Goal: Information Seeking & Learning: Learn about a topic

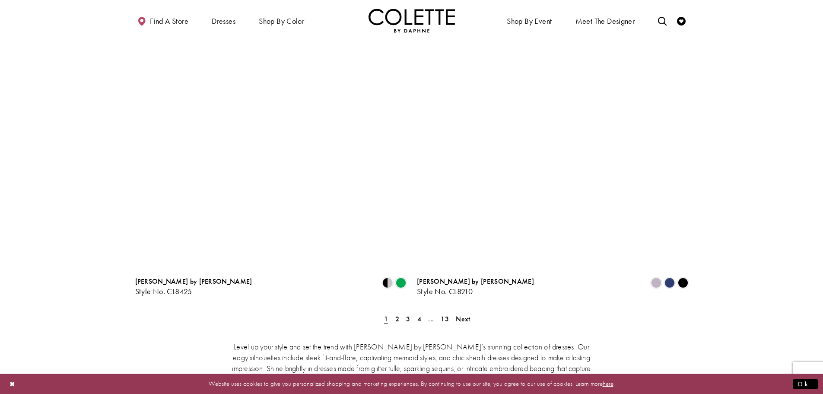
scroll to position [1491, 0]
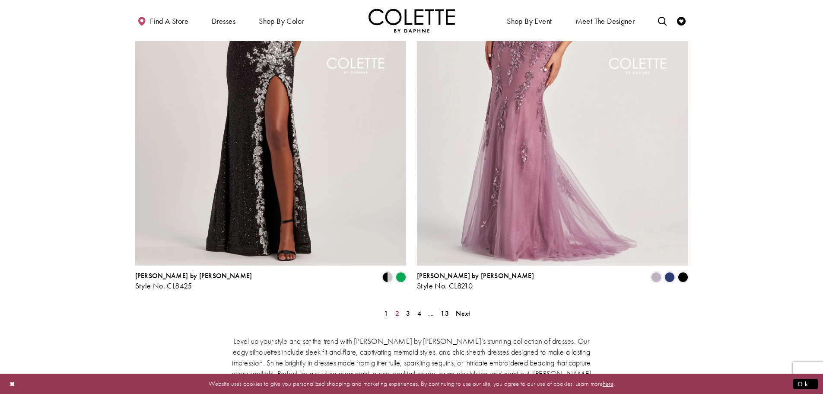
click at [399, 309] on span "2" at bounding box center [397, 313] width 4 height 9
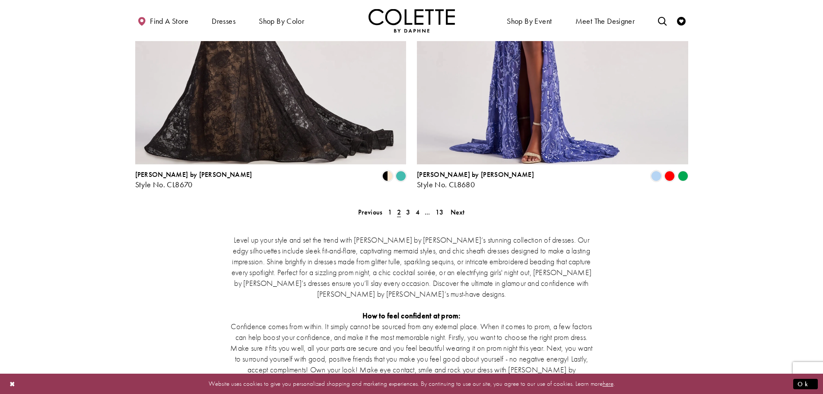
scroll to position [1591, 0]
click at [407, 206] on link "3" at bounding box center [408, 212] width 9 height 13
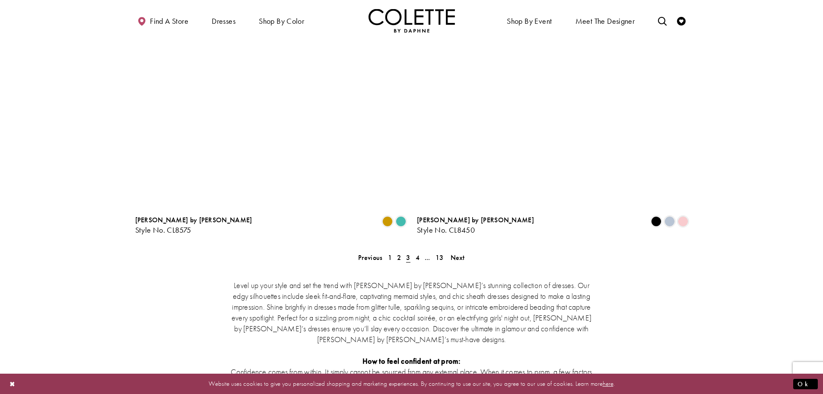
scroll to position [1548, 0]
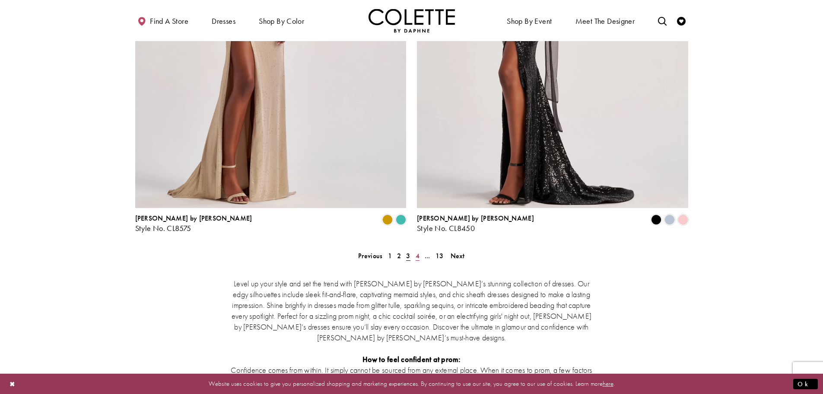
click at [420, 251] on span "4" at bounding box center [418, 255] width 4 height 9
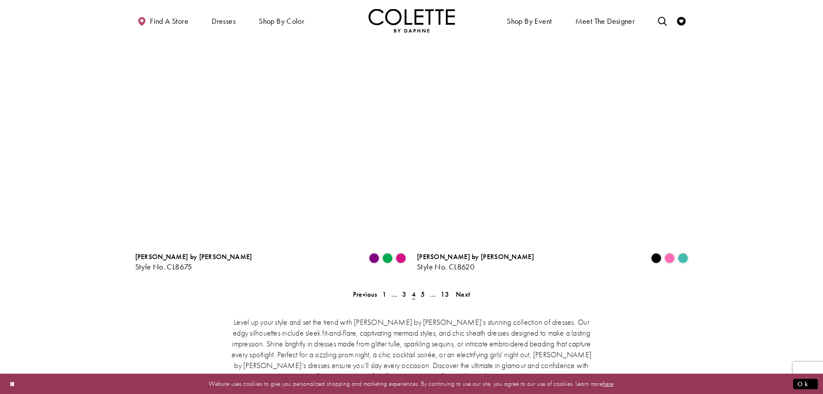
scroll to position [1527, 0]
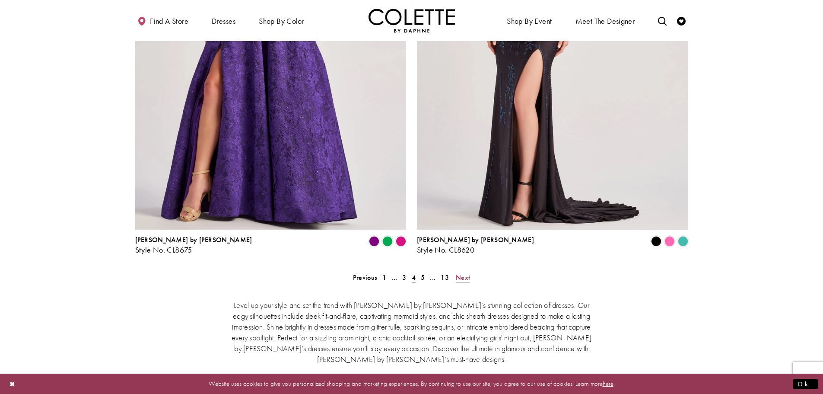
click at [466, 273] on span "Next" at bounding box center [463, 277] width 14 height 9
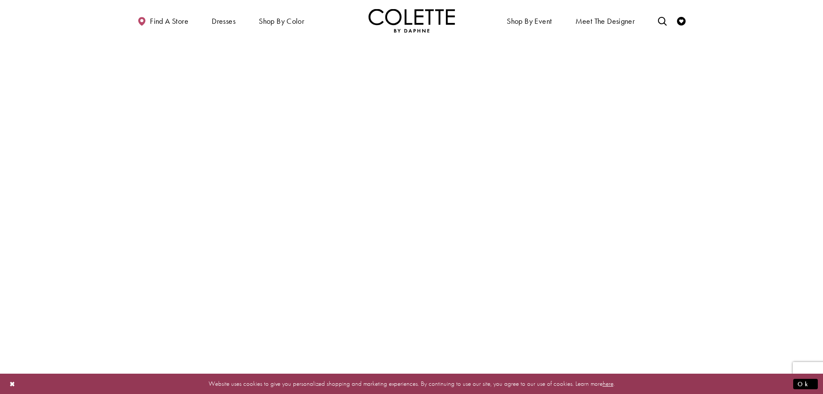
scroll to position [1385, 0]
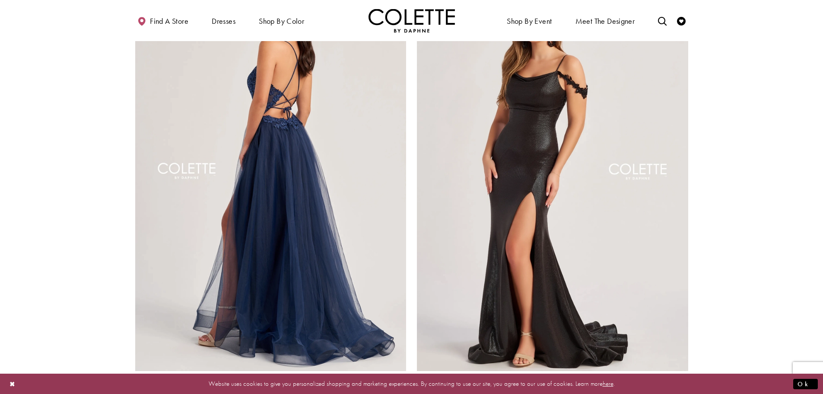
click at [340, 210] on img "Visit Colette by Daphne Style No. CL8320 Page" at bounding box center [270, 173] width 271 height 394
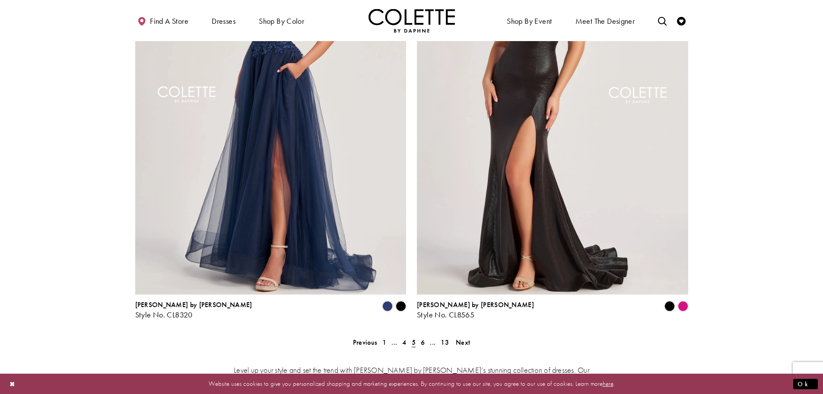
scroll to position [1536, 0]
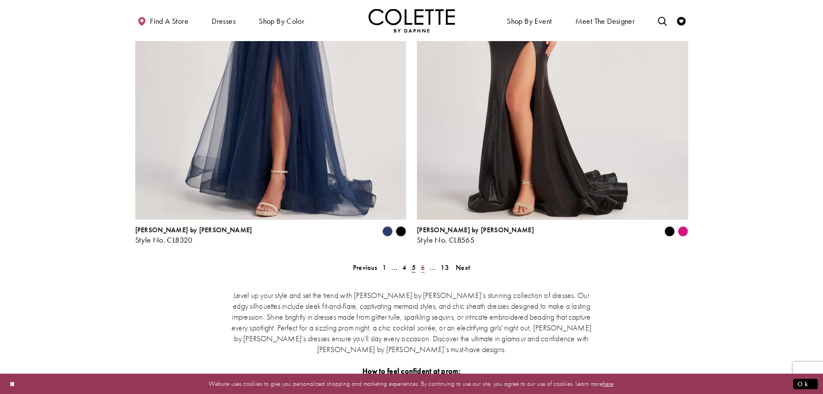
click at [423, 263] on span "6" at bounding box center [423, 267] width 4 height 9
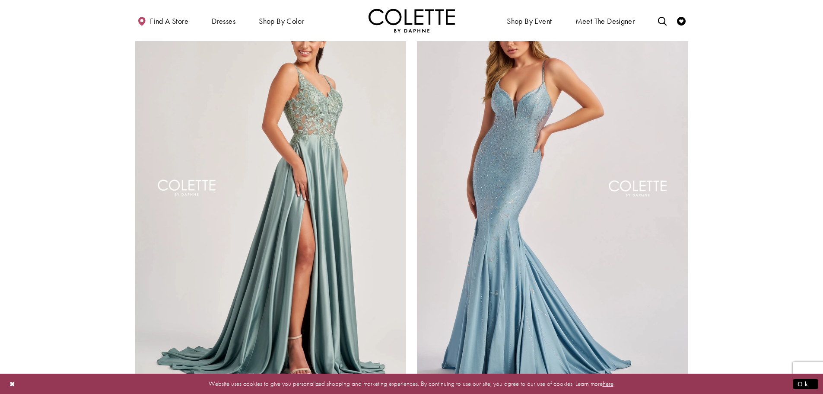
scroll to position [1386, 0]
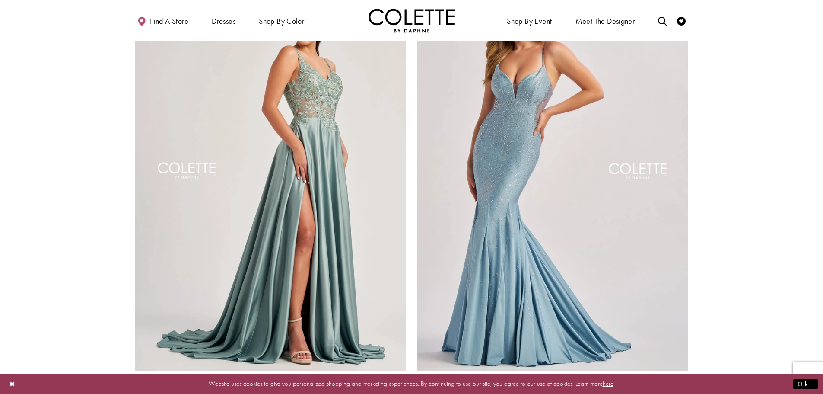
click at [353, 185] on img "Visit Colette by Daphne Style No. CL8160 Page" at bounding box center [270, 173] width 271 height 394
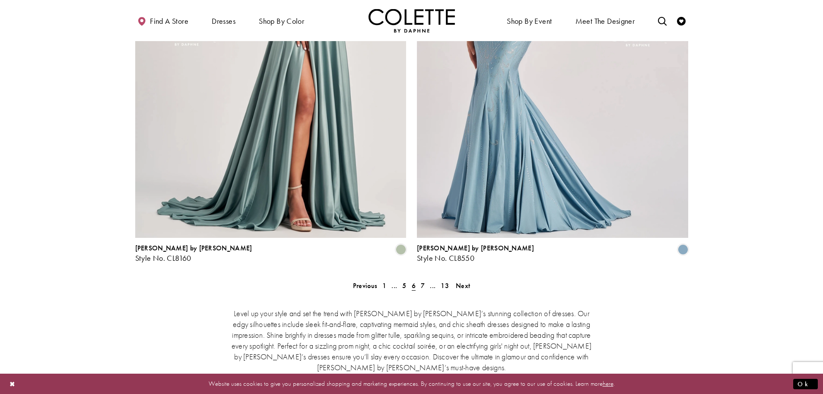
scroll to position [1569, 0]
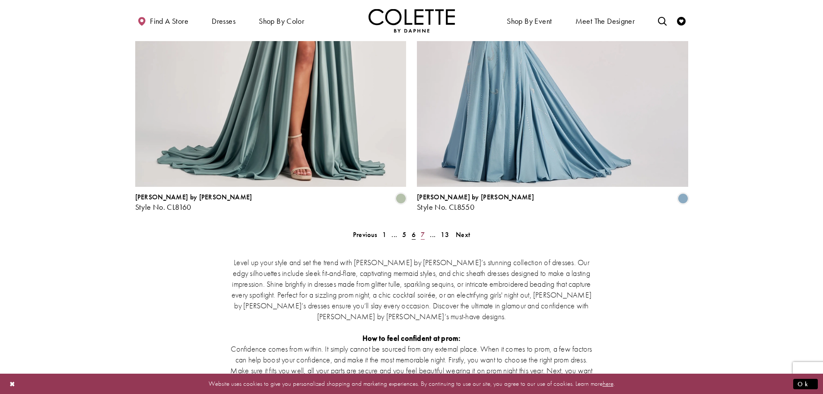
click at [424, 230] on span "7" at bounding box center [423, 234] width 4 height 9
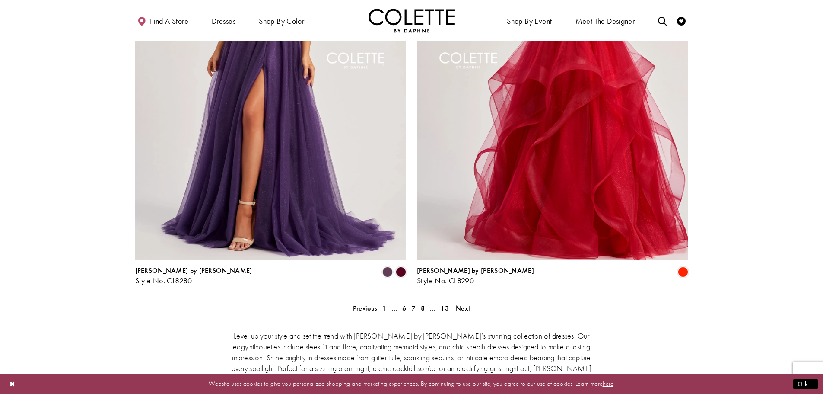
scroll to position [1548, 0]
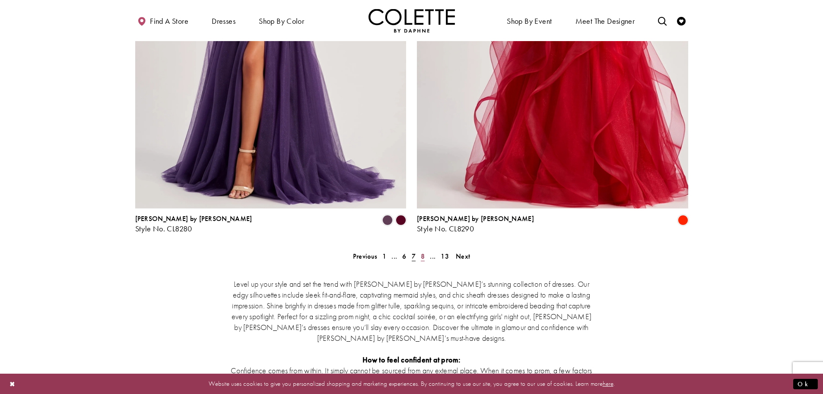
click at [421, 251] on span "8" at bounding box center [423, 255] width 4 height 9
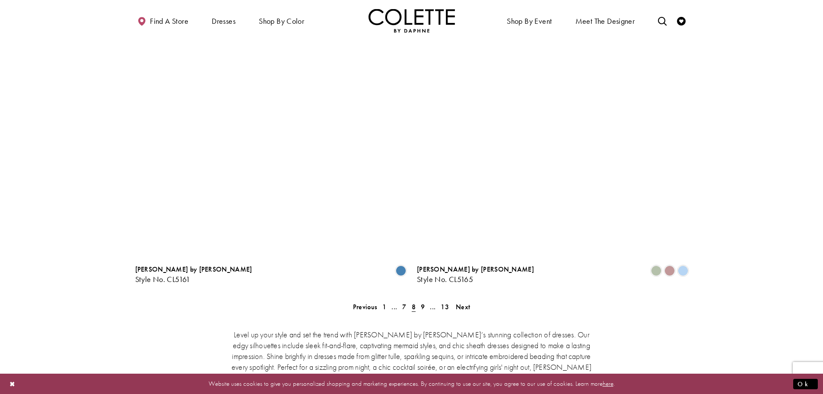
scroll to position [1505, 0]
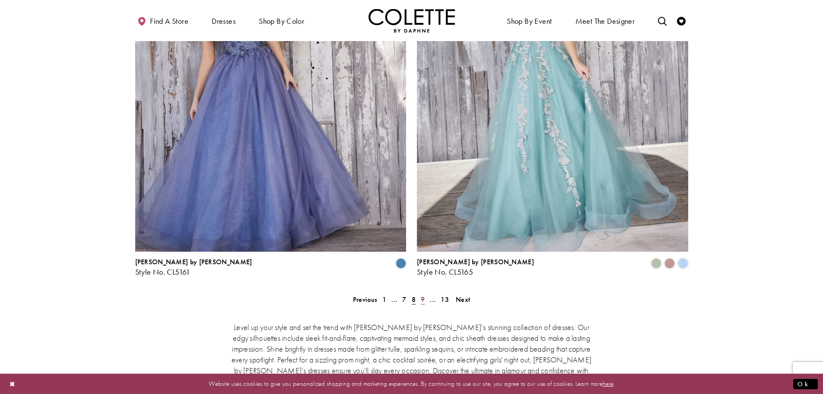
click at [423, 295] on span "9" at bounding box center [423, 299] width 4 height 9
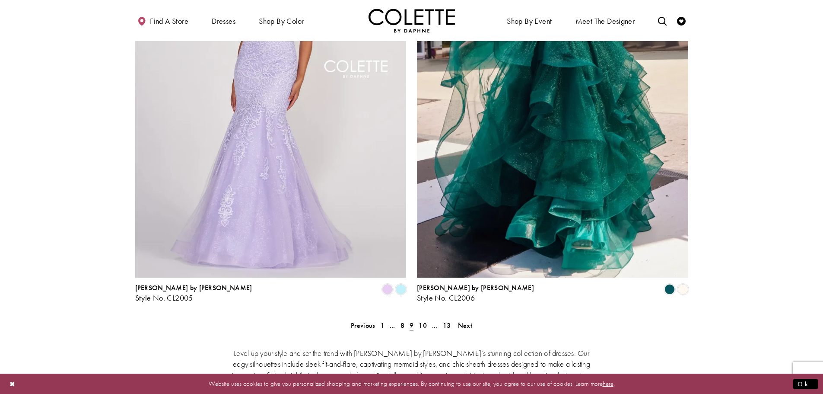
scroll to position [1537, 0]
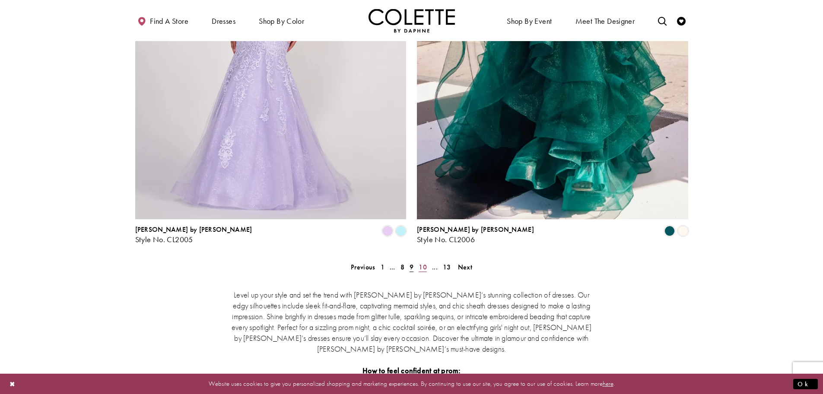
click at [421, 262] on span "10" at bounding box center [423, 266] width 8 height 9
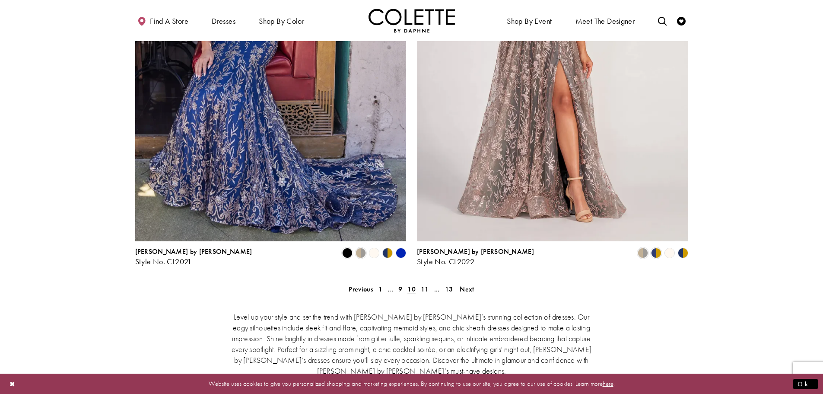
scroll to position [1526, 0]
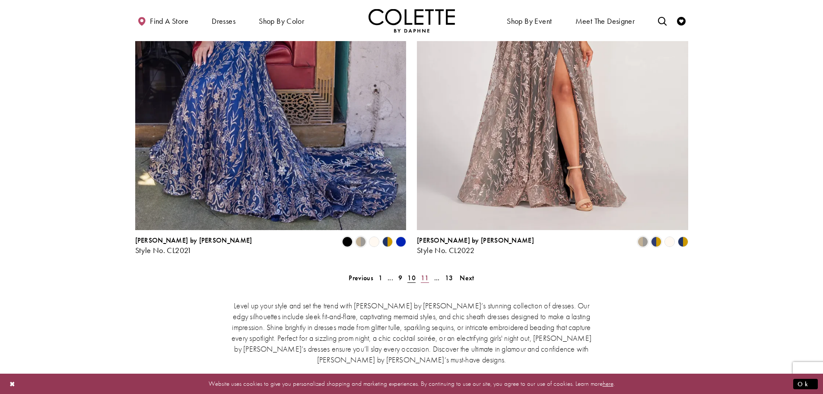
click at [424, 273] on span "11" at bounding box center [425, 277] width 8 height 9
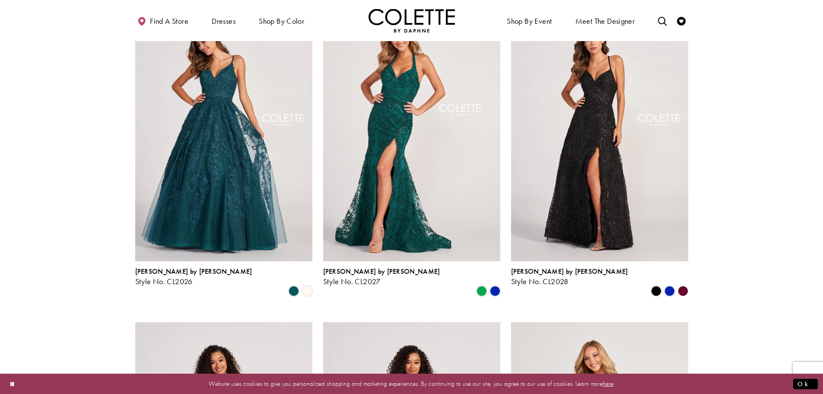
scroll to position [392, 0]
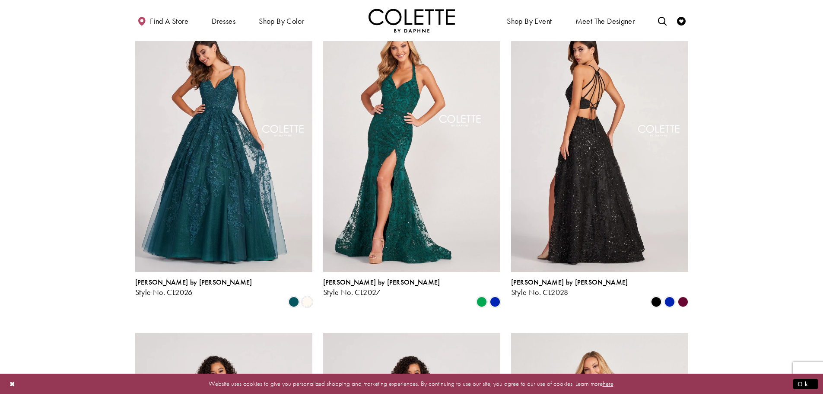
click at [588, 202] on img "Visit Colette by Daphne Style No. CL2028 Page" at bounding box center [599, 143] width 177 height 258
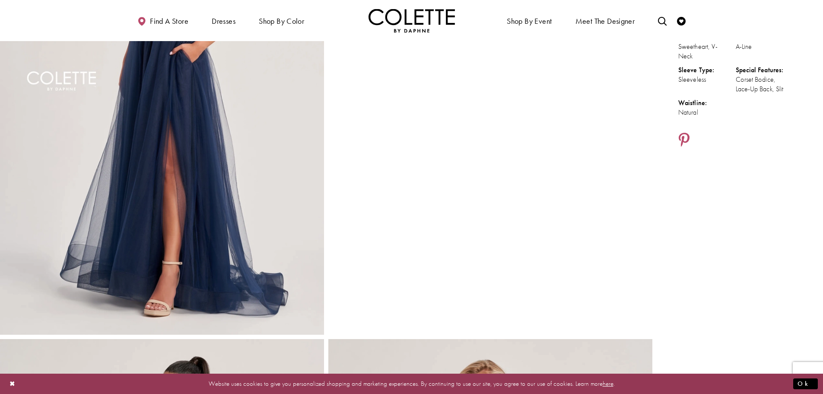
scroll to position [173, 0]
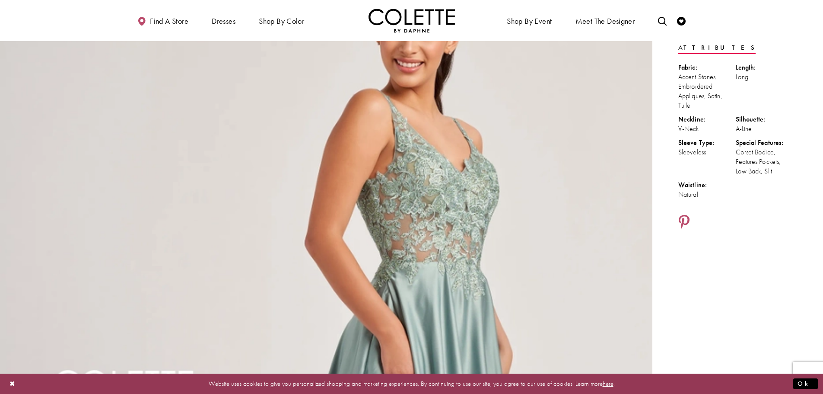
scroll to position [119, 0]
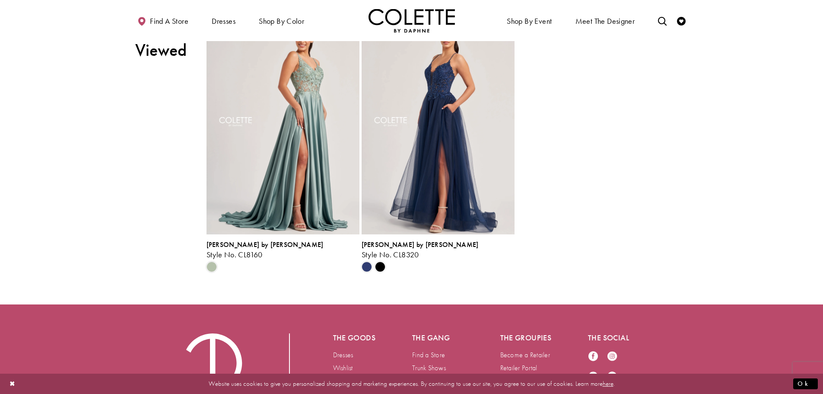
scroll to position [1005, 0]
